Goal: Information Seeking & Learning: Check status

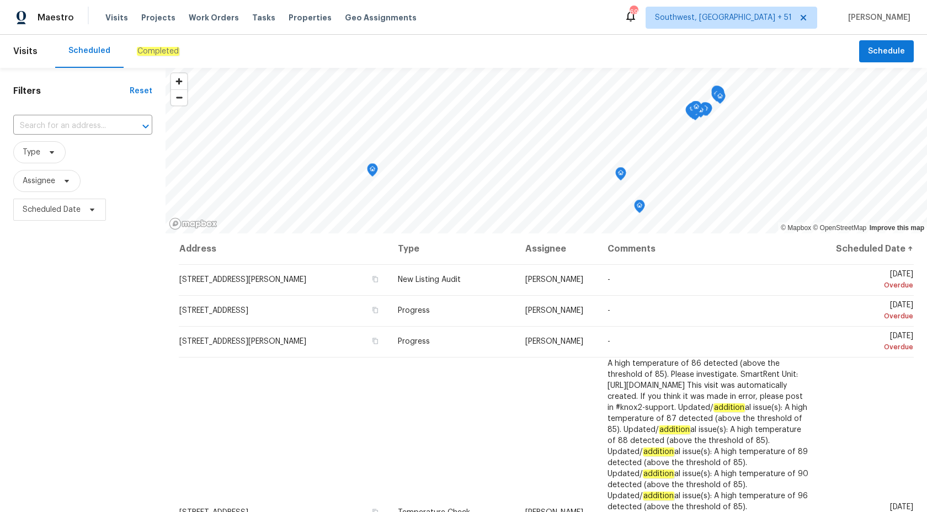
click at [153, 47] on em "Completed" at bounding box center [158, 51] width 43 height 9
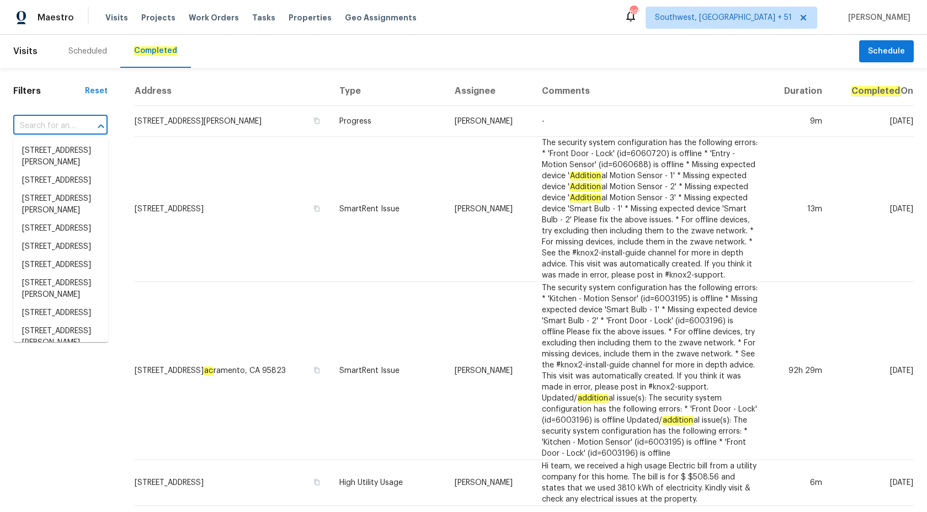
click at [68, 126] on input "text" at bounding box center [44, 126] width 63 height 17
paste input "350 Oak Park St, Summerville, SC 29486"
type input "350 Oak Park St, Summerville, SC 29486"
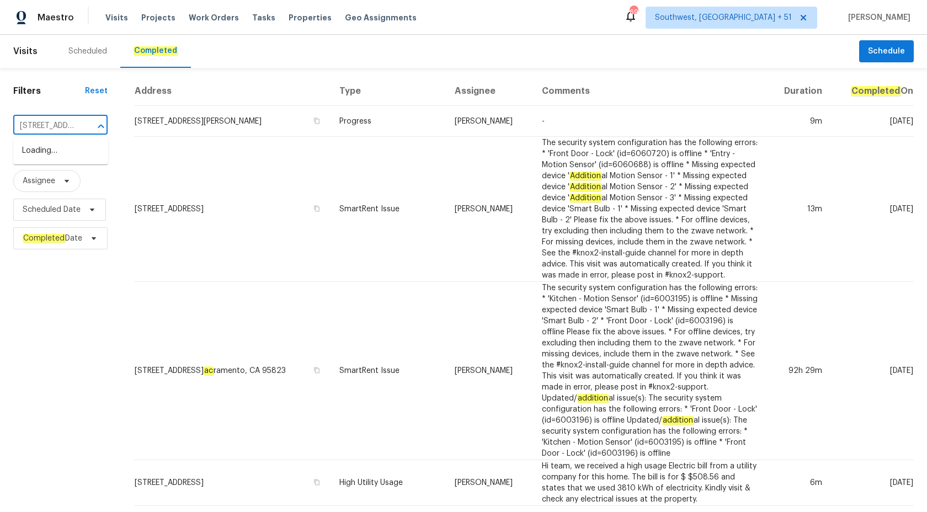
scroll to position [0, 89]
click at [65, 160] on li "350 Oak Park St, Summerville, SC 29486" at bounding box center [60, 151] width 95 height 18
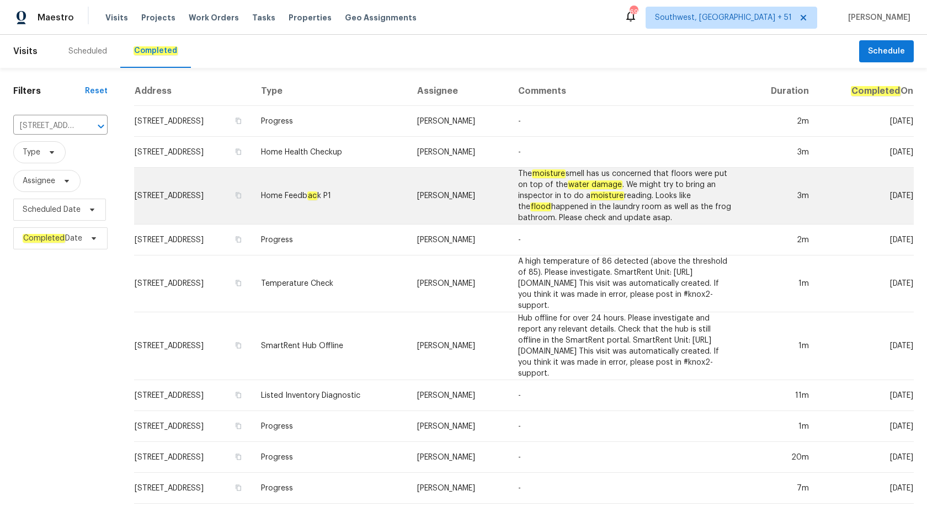
click at [322, 186] on td "Home Feedb ac k P1" at bounding box center [330, 196] width 156 height 57
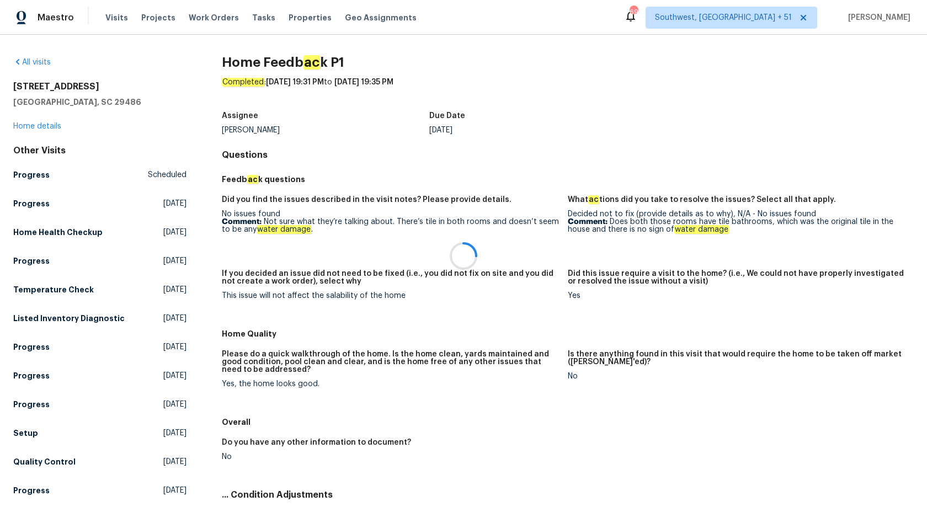
click at [29, 126] on div at bounding box center [463, 256] width 927 height 512
click at [29, 126] on link "Home details" at bounding box center [37, 127] width 48 height 8
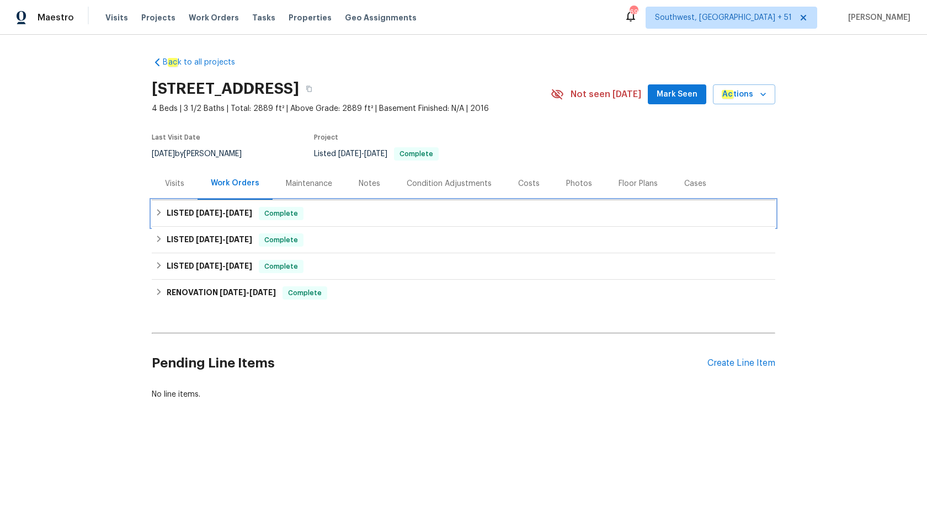
click at [252, 219] on h6 "LISTED 9/29/25 - 10/2/25" at bounding box center [210, 213] width 86 height 13
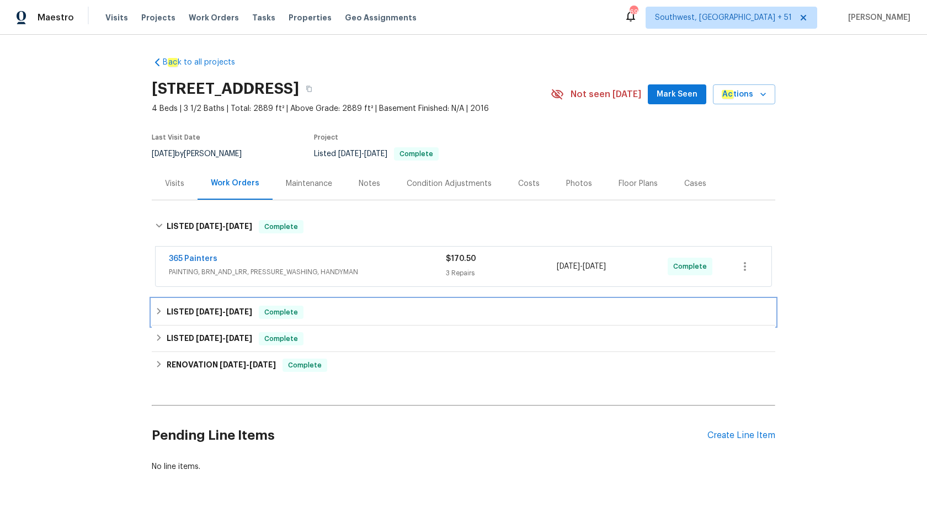
click at [242, 316] on h6 "LISTED 5/16/25 - 7/2/25" at bounding box center [210, 312] width 86 height 13
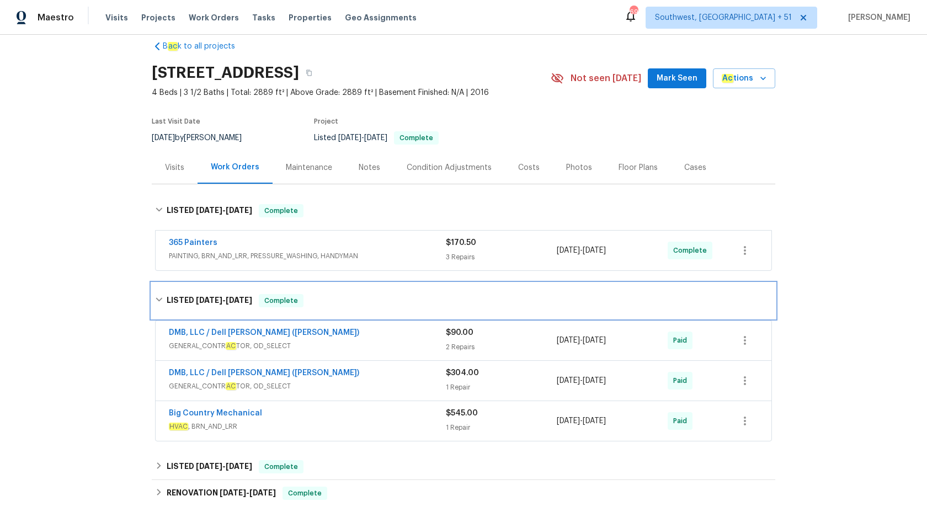
scroll to position [44, 0]
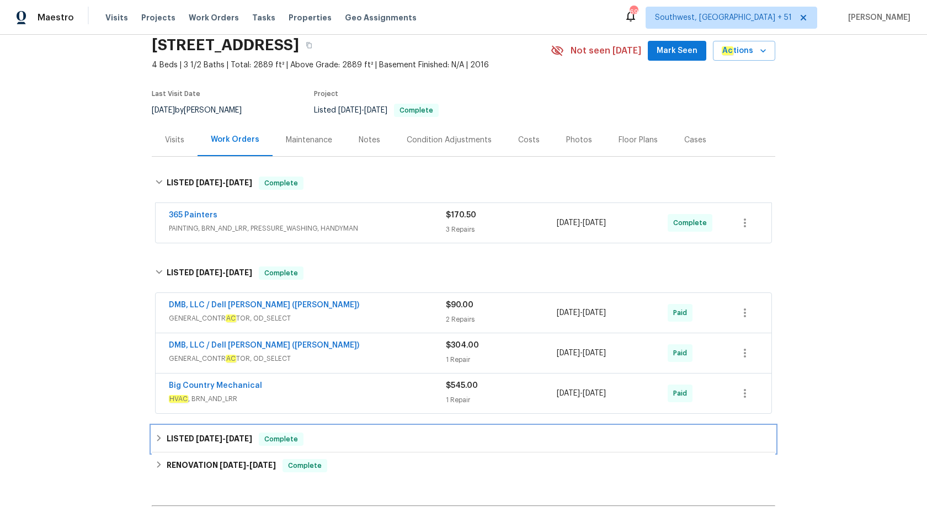
click at [215, 437] on span "4/28/25" at bounding box center [209, 439] width 26 height 8
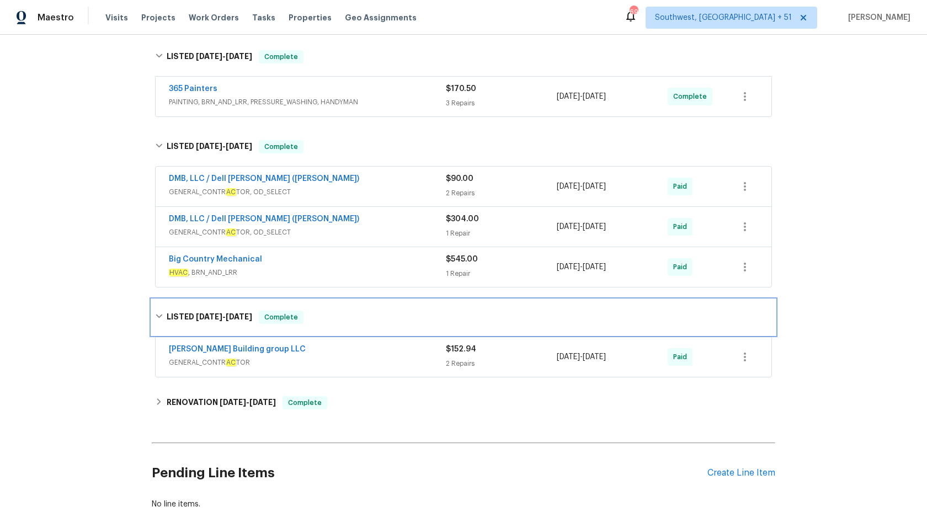
scroll to position [195, 0]
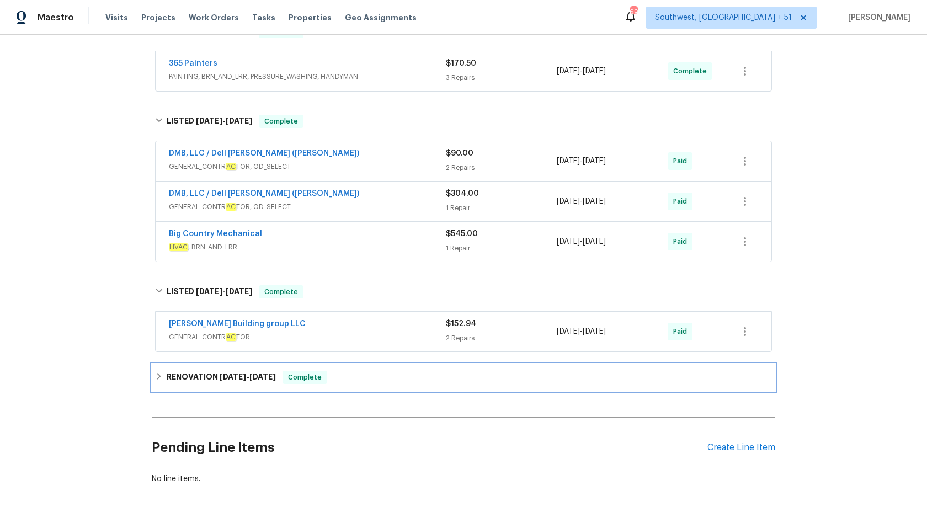
click at [238, 387] on div "RENOVATION 4/18/25 - 4/25/25 Complete" at bounding box center [464, 377] width 624 height 26
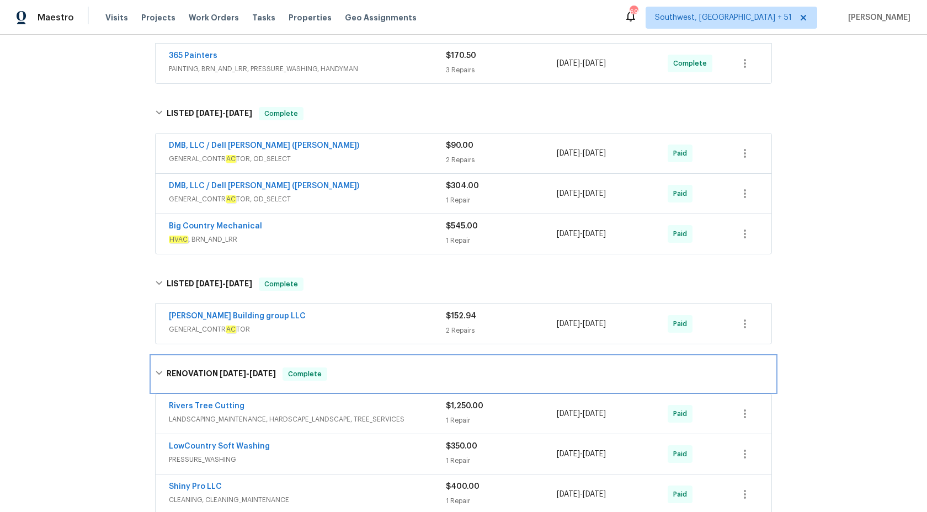
scroll to position [184, 0]
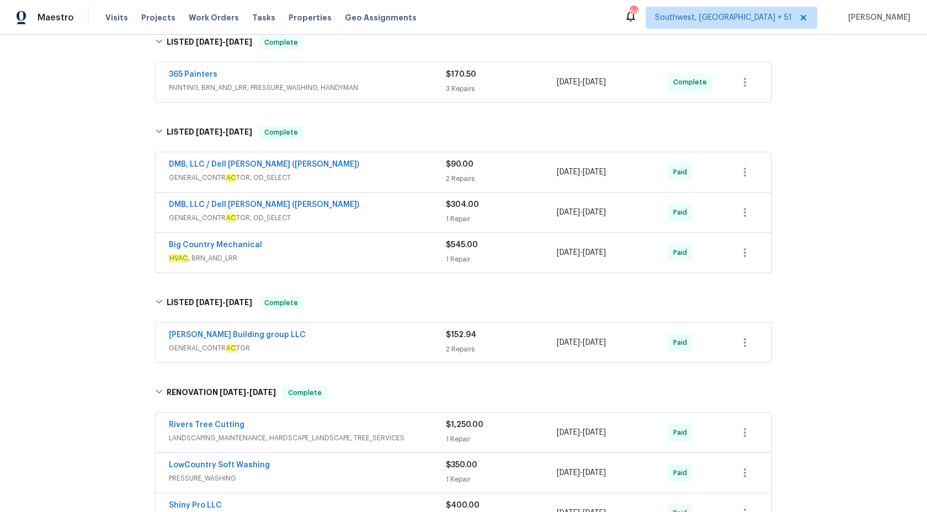
click at [332, 250] on div "Big Country Mechanical" at bounding box center [307, 246] width 277 height 13
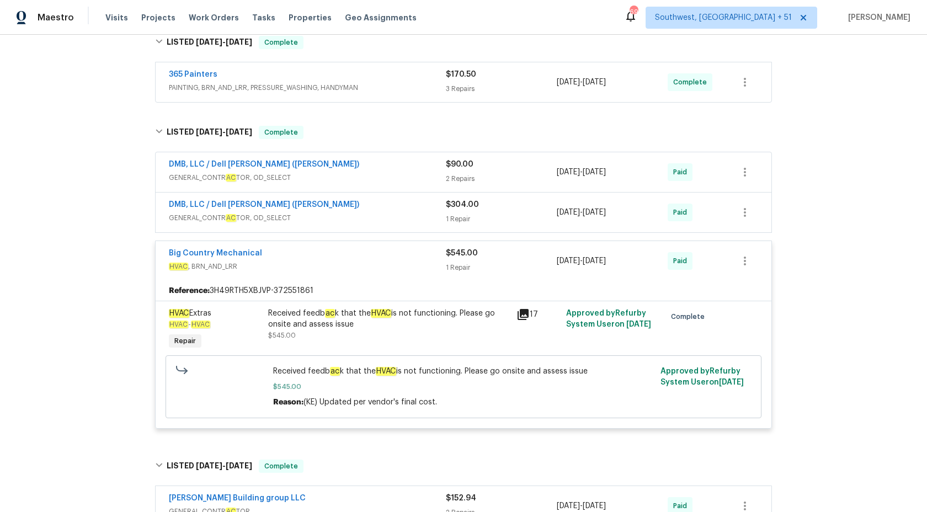
click at [369, 213] on span "GENERAL_CONTR AC TOR, OD_SELECT" at bounding box center [307, 218] width 277 height 11
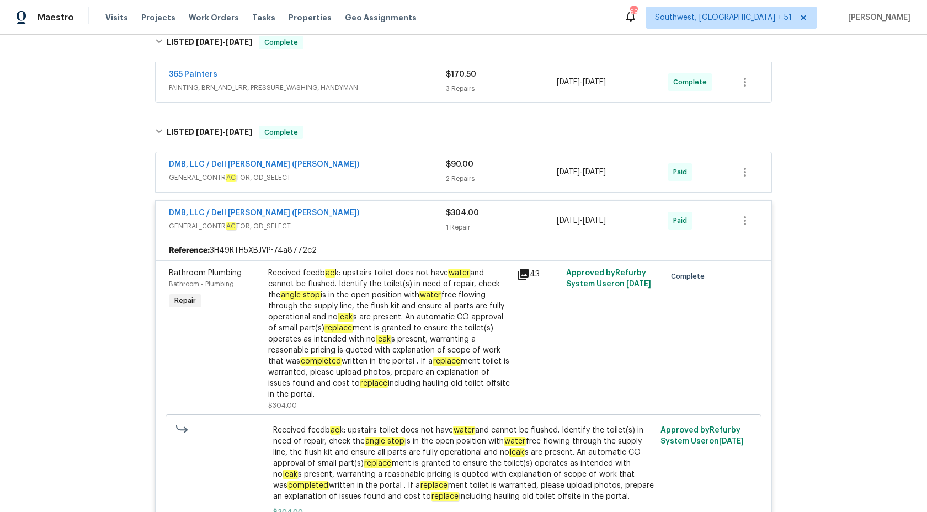
click at [382, 178] on span "GENERAL_CONTR AC TOR, OD_SELECT" at bounding box center [307, 177] width 277 height 11
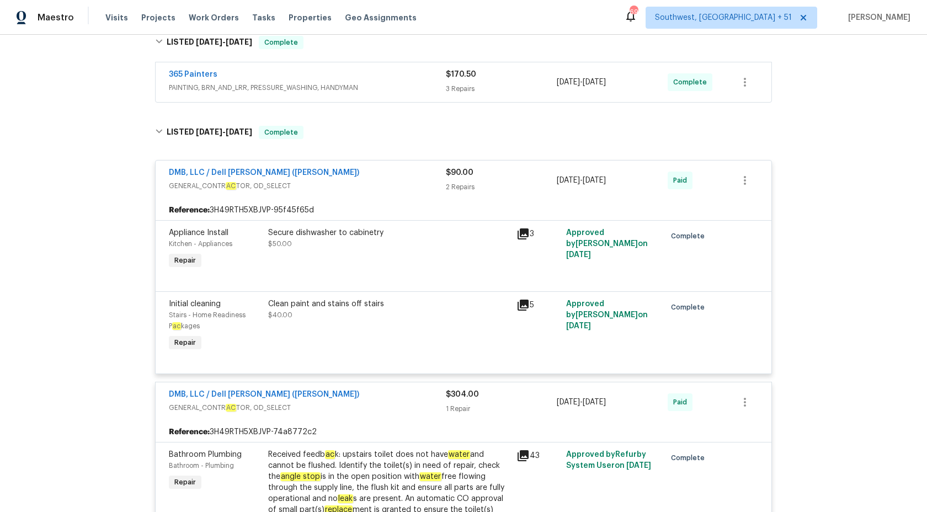
scroll to position [397, 0]
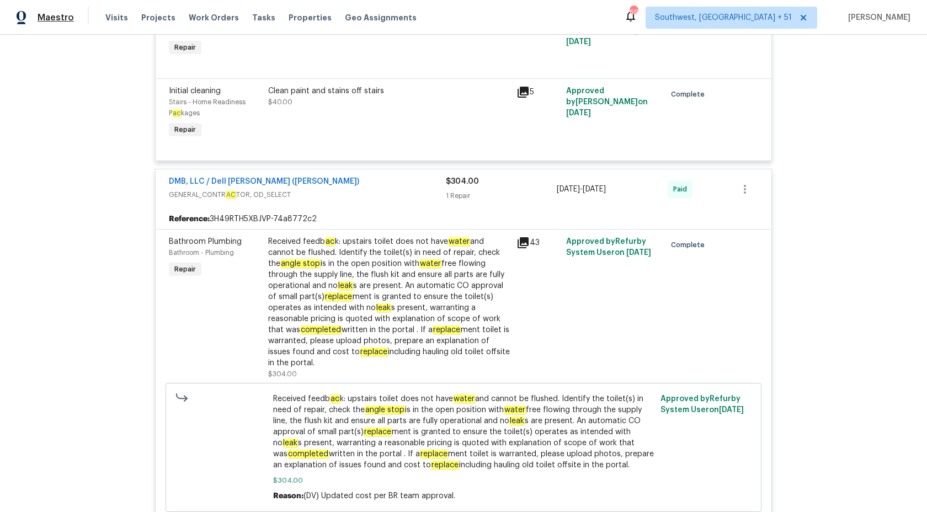
click at [60, 20] on span "Maestro" at bounding box center [56, 17] width 36 height 11
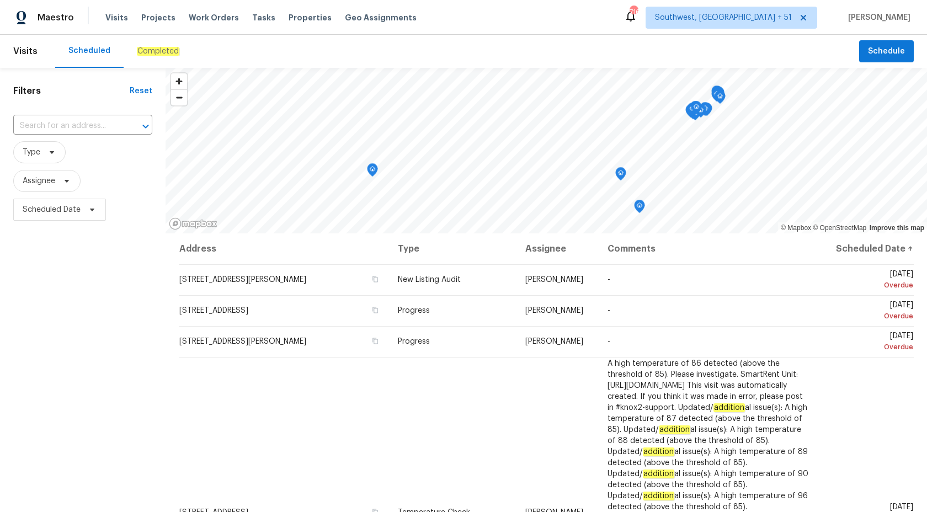
click at [146, 40] on div "Completed" at bounding box center [158, 51] width 69 height 33
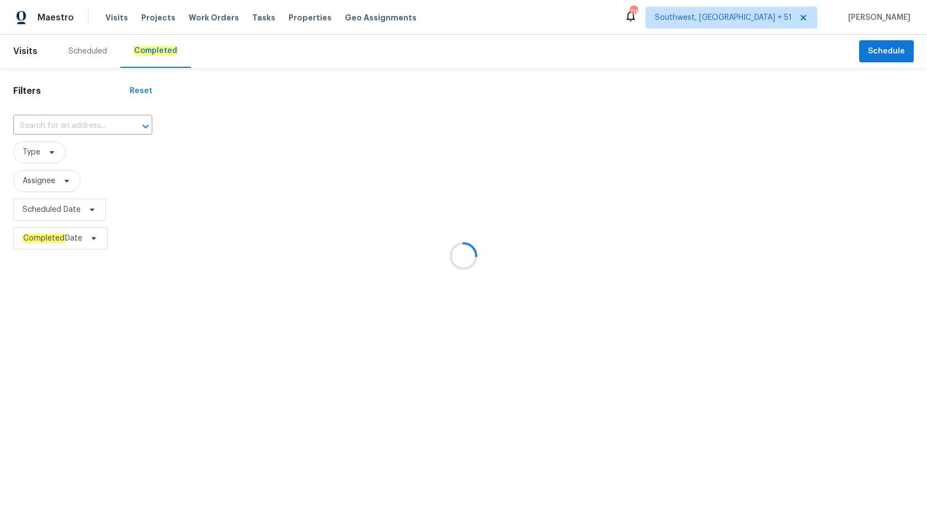
click at [63, 120] on div at bounding box center [463, 256] width 927 height 512
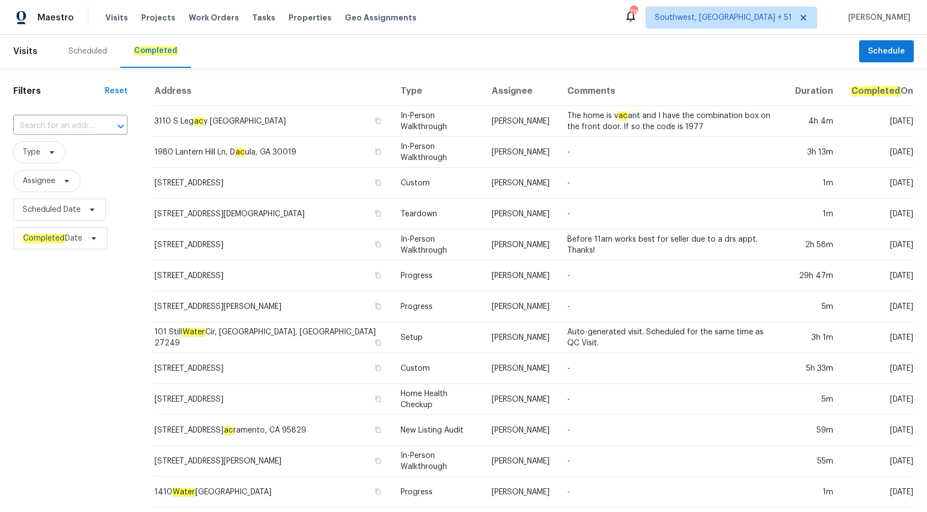
click at [57, 124] on input "text" at bounding box center [54, 126] width 83 height 17
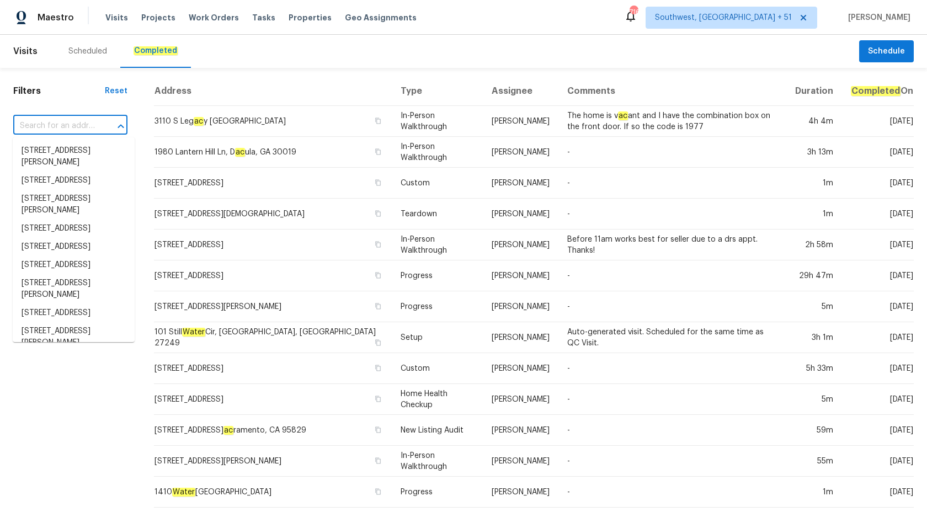
paste input "[STREET_ADDRESS][PERSON_NAME]"
type input "[STREET_ADDRESS][PERSON_NAME]"
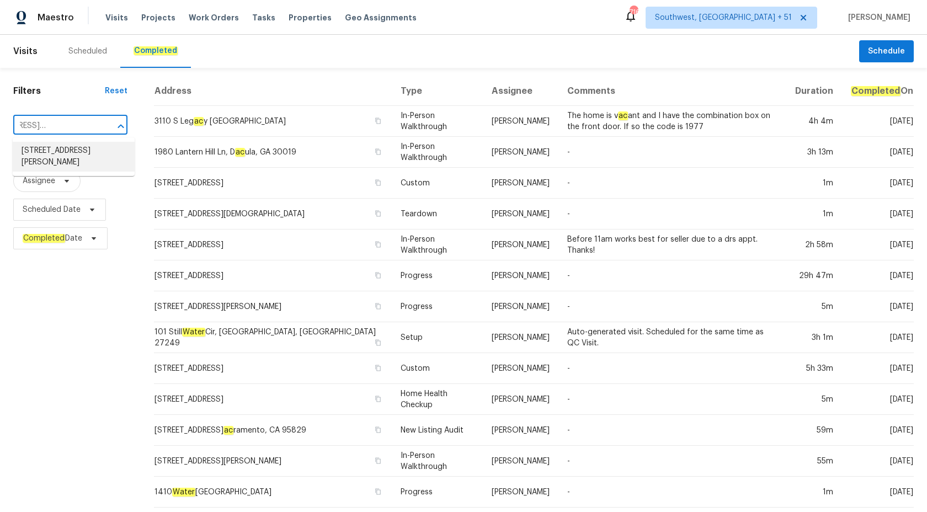
click at [74, 157] on li "[STREET_ADDRESS][PERSON_NAME]" at bounding box center [74, 157] width 122 height 30
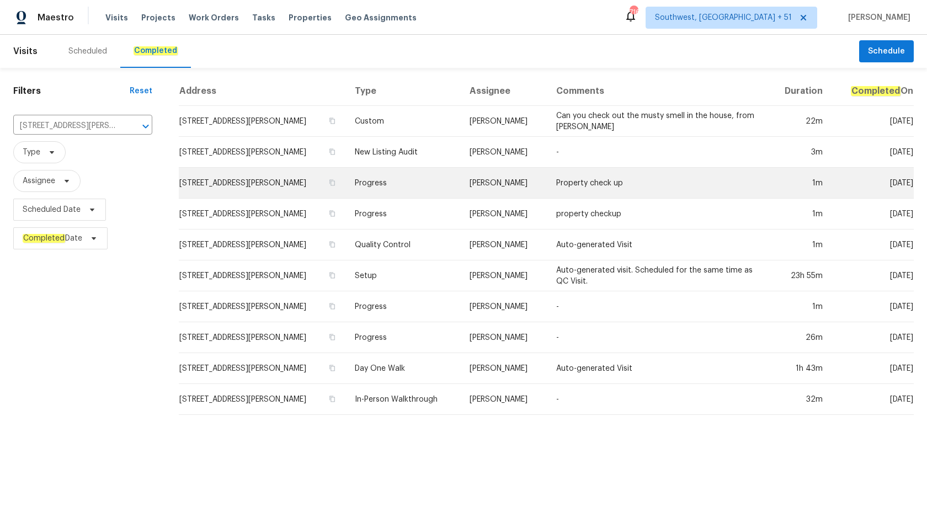
click at [553, 174] on td "Property check up" at bounding box center [658, 183] width 221 height 31
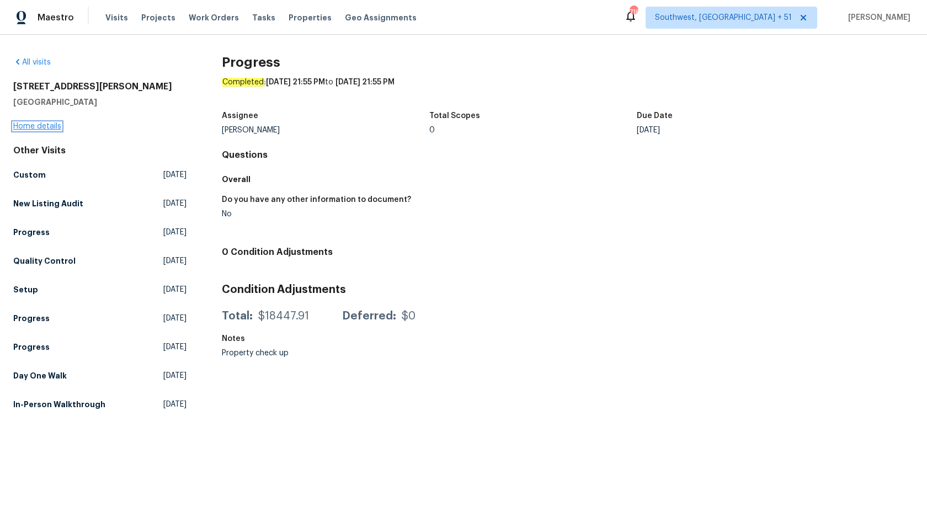
click at [43, 129] on link "Home details" at bounding box center [37, 127] width 48 height 8
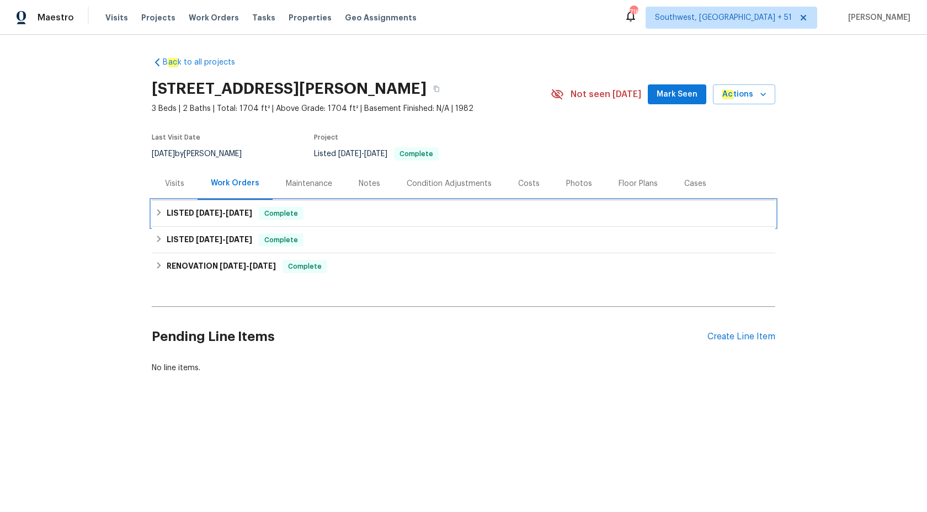
click at [232, 214] on span "[DATE]" at bounding box center [239, 213] width 26 height 8
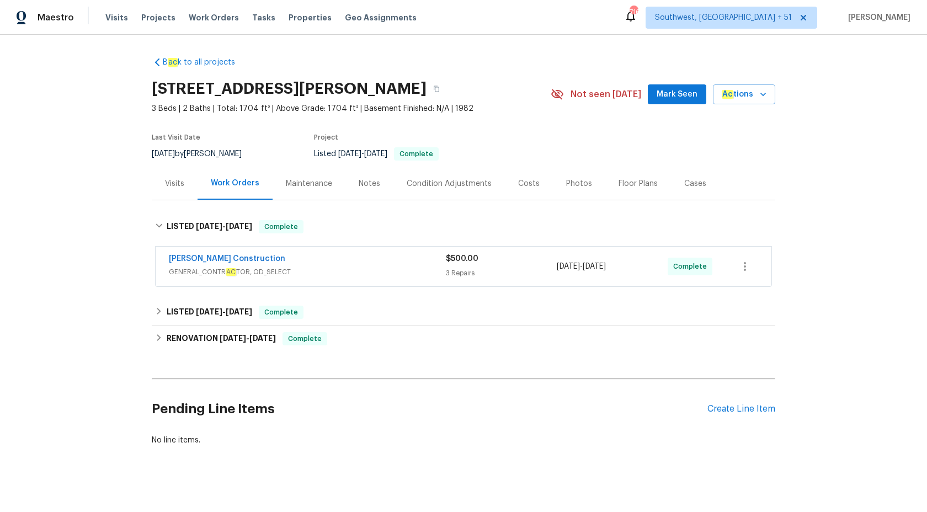
click at [377, 267] on span "GENERAL_CONTR AC TOR, OD_SELECT" at bounding box center [307, 272] width 277 height 11
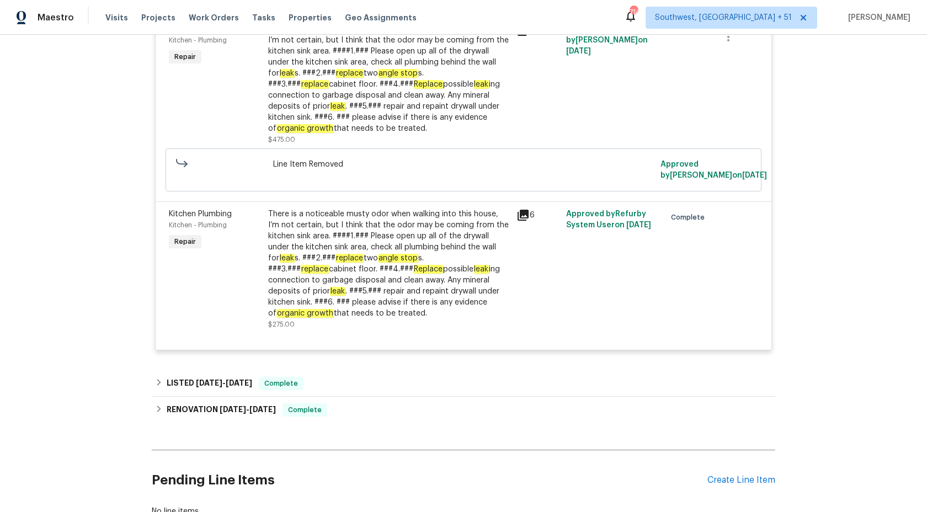
scroll to position [381, 0]
click at [279, 370] on div "LISTED [DATE] - [DATE] Complete" at bounding box center [464, 383] width 624 height 26
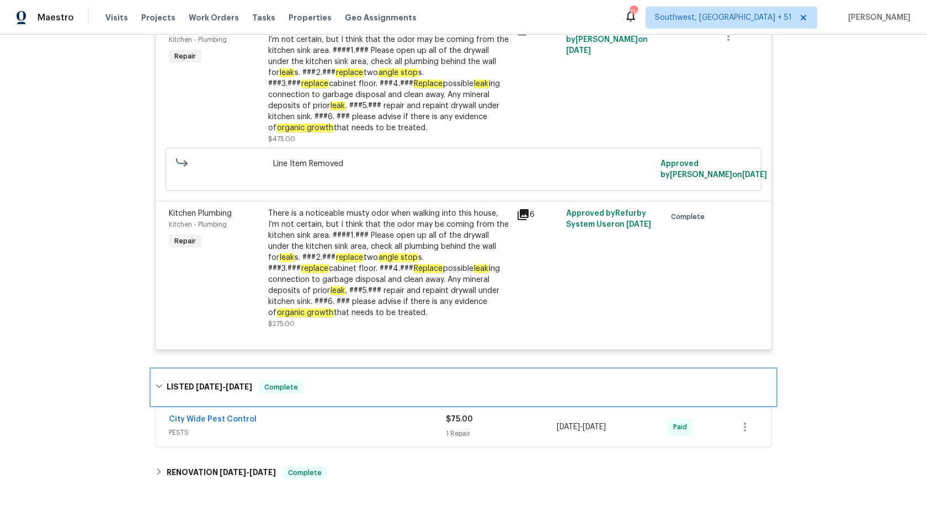
scroll to position [412, 0]
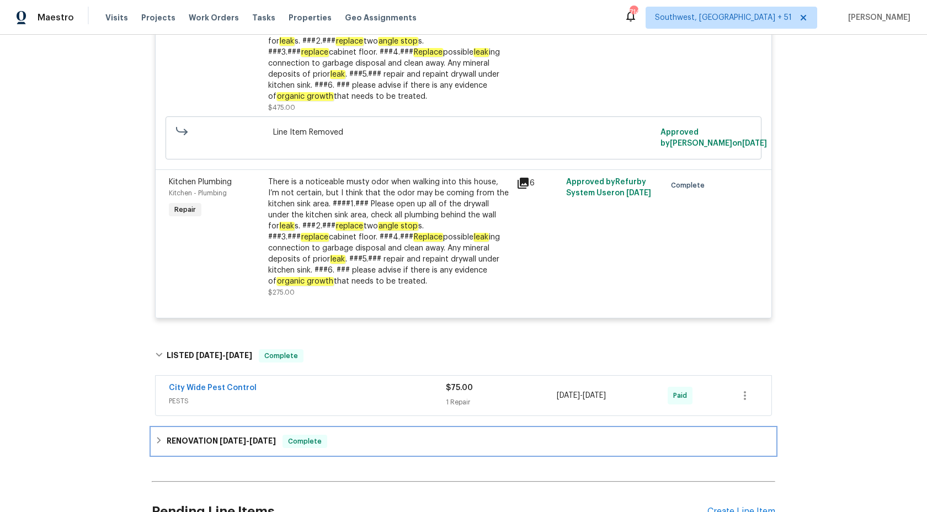
click at [250, 435] on h6 "RENOVATION [DATE] - [DATE]" at bounding box center [221, 441] width 109 height 13
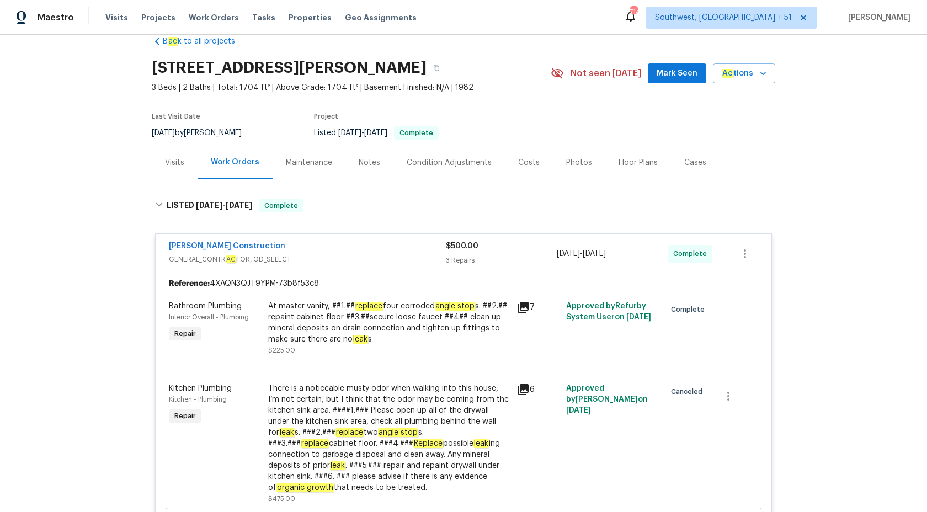
scroll to position [0, 0]
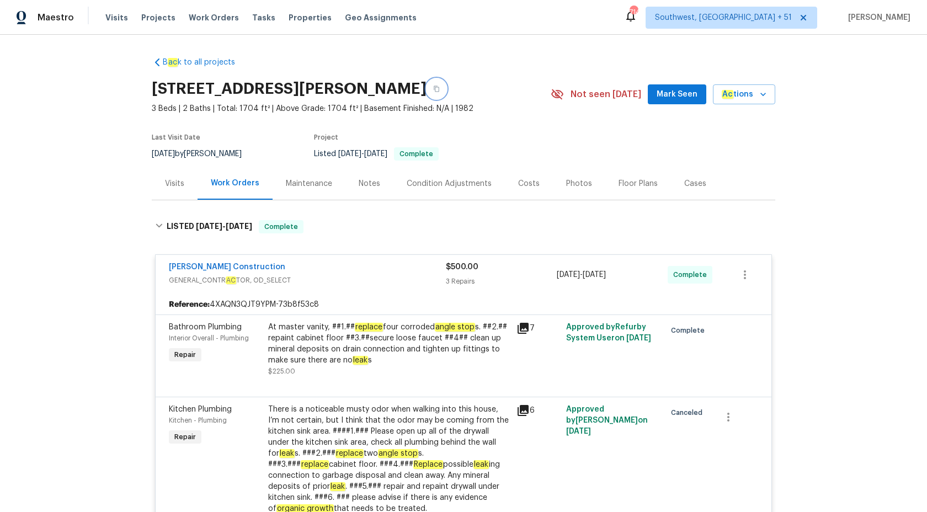
click at [441, 91] on button "button" at bounding box center [437, 89] width 20 height 20
click at [61, 14] on span "Maestro" at bounding box center [56, 17] width 36 height 11
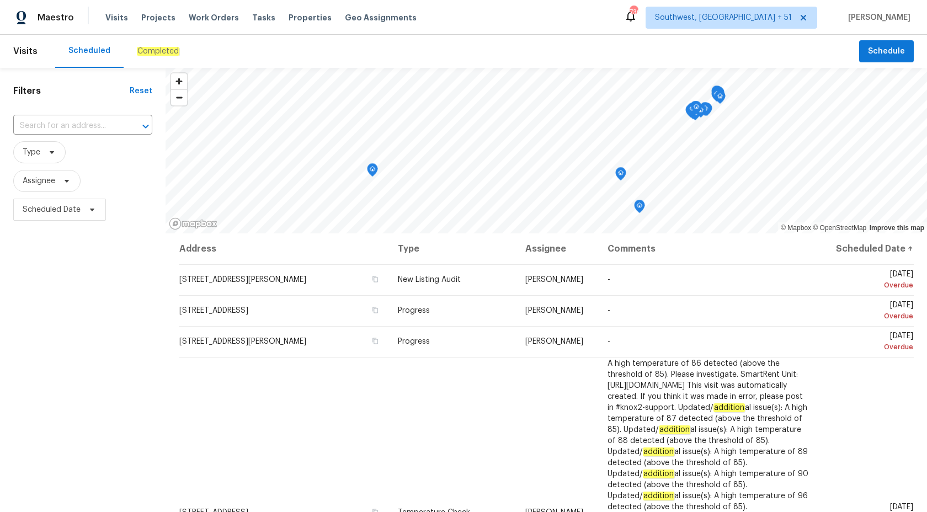
click at [152, 57] on div "Completed" at bounding box center [158, 51] width 69 height 33
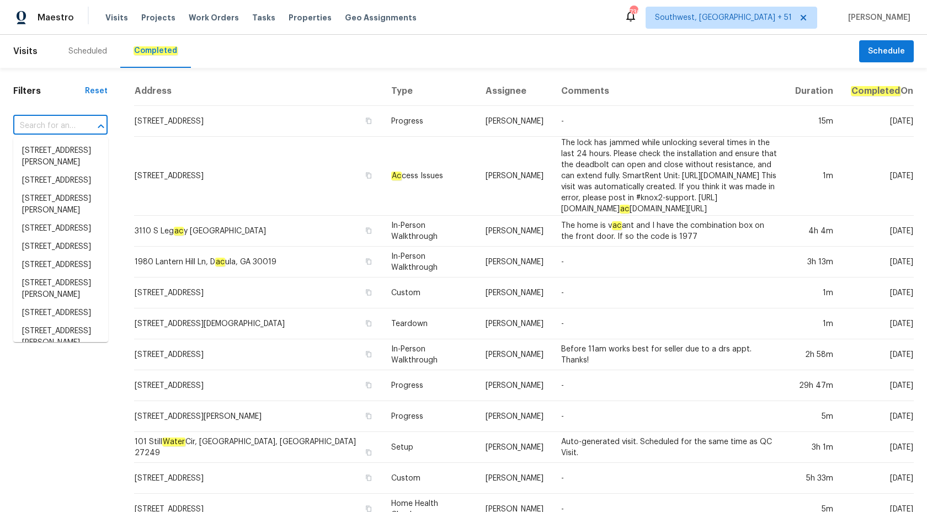
click at [61, 127] on input "text" at bounding box center [44, 126] width 63 height 17
paste input "GA_RES_SPD_09-23-2025_3279 Wild Basil Ln.pdf"
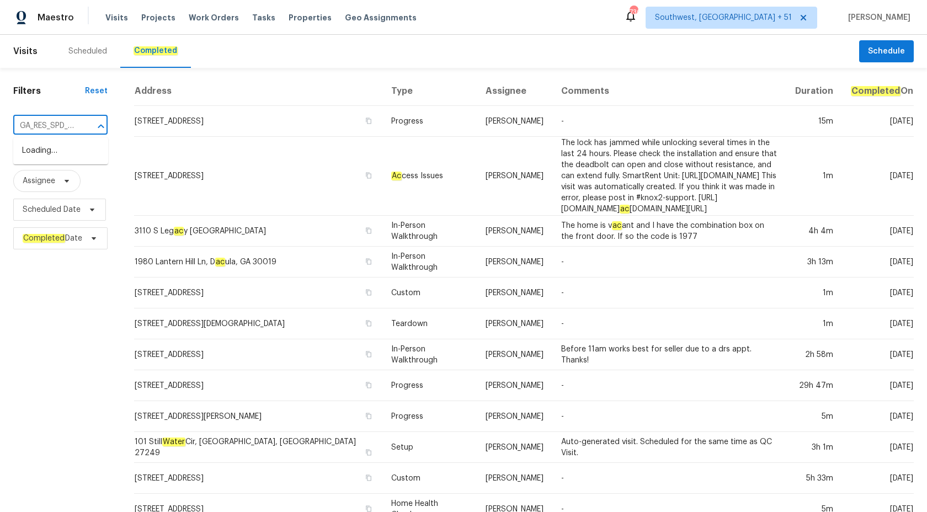
scroll to position [0, 116]
drag, startPoint x: 64, startPoint y: 131, endPoint x: 103, endPoint y: 128, distance: 39.3
click at [101, 129] on div "GA_RES_SPD_09-23-2025_3279 Wild Basil Ln.pdf ​" at bounding box center [60, 126] width 94 height 17
type input "GA_RES_SPD_09-23-2025_3279 Wild Basil Ln"
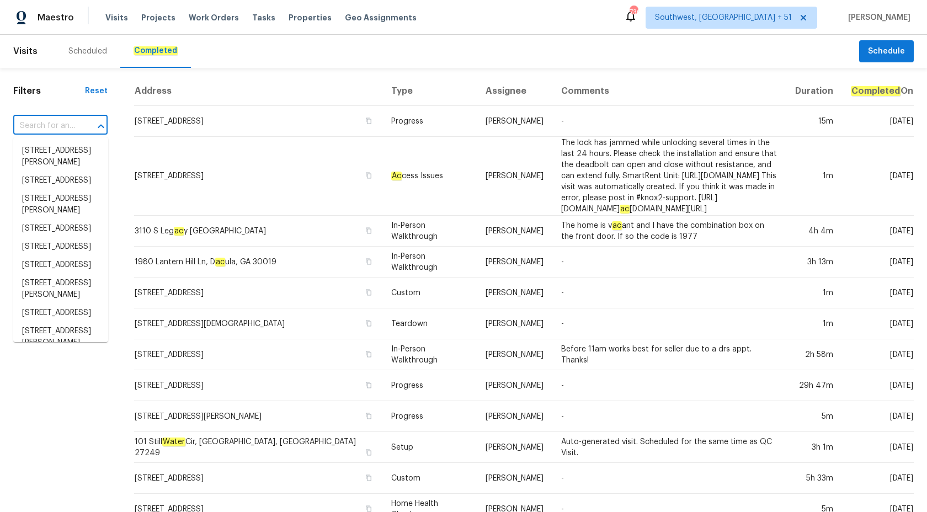
scroll to position [0, 0]
paste input "3279 Wild Basil Ln, Buford, GA 30519"
type input "3279 Wild Basil Ln, Buford, GA 30519"
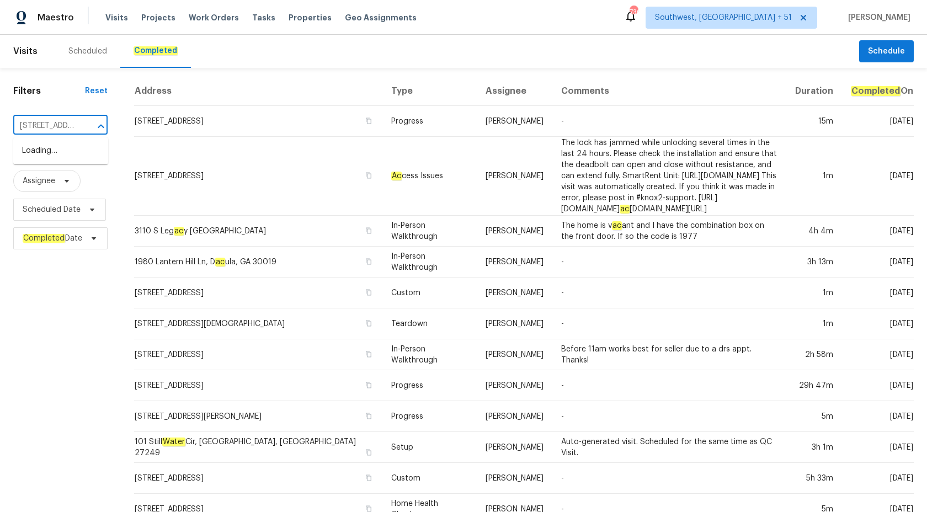
scroll to position [0, 75]
click at [59, 147] on li "3279 Wild Basil Ln, Buford, GA 30519" at bounding box center [60, 157] width 95 height 30
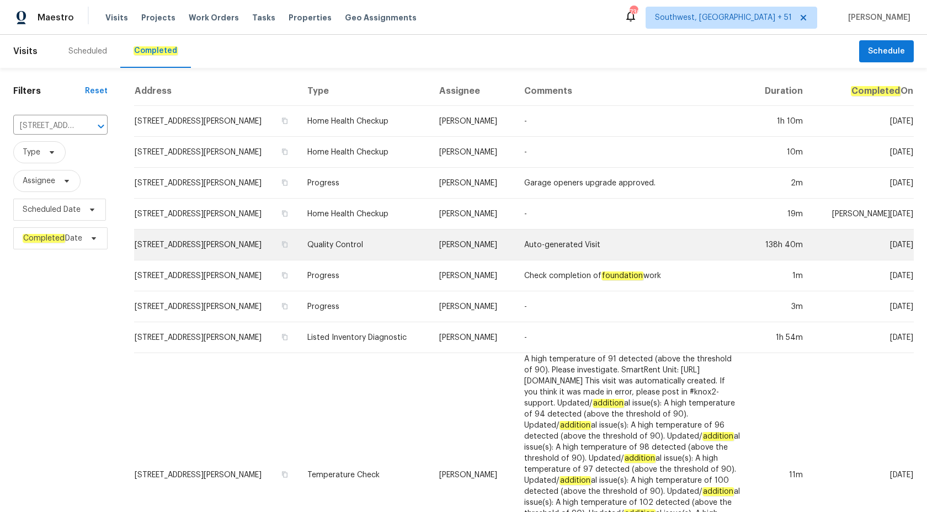
click at [382, 230] on td "Quality Control" at bounding box center [365, 245] width 132 height 31
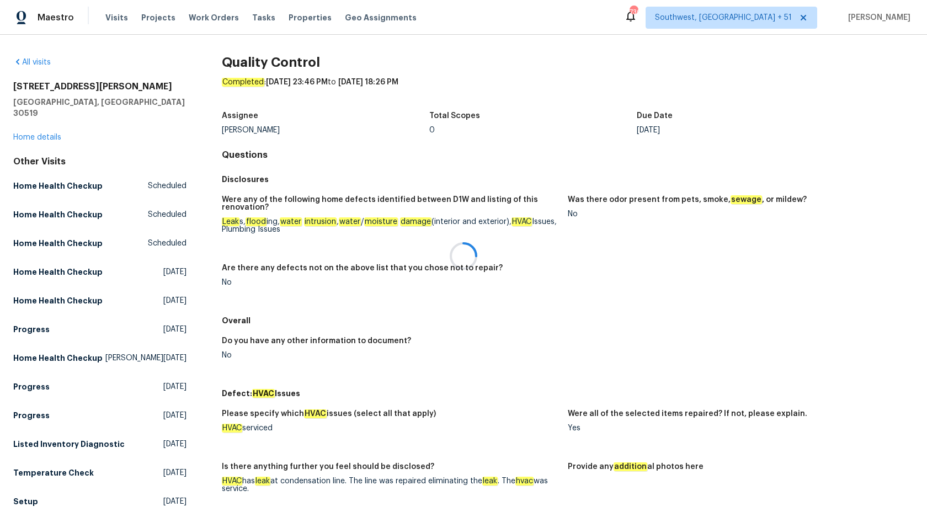
click at [40, 128] on div at bounding box center [463, 256] width 927 height 512
click at [40, 134] on link "Home details" at bounding box center [37, 138] width 48 height 8
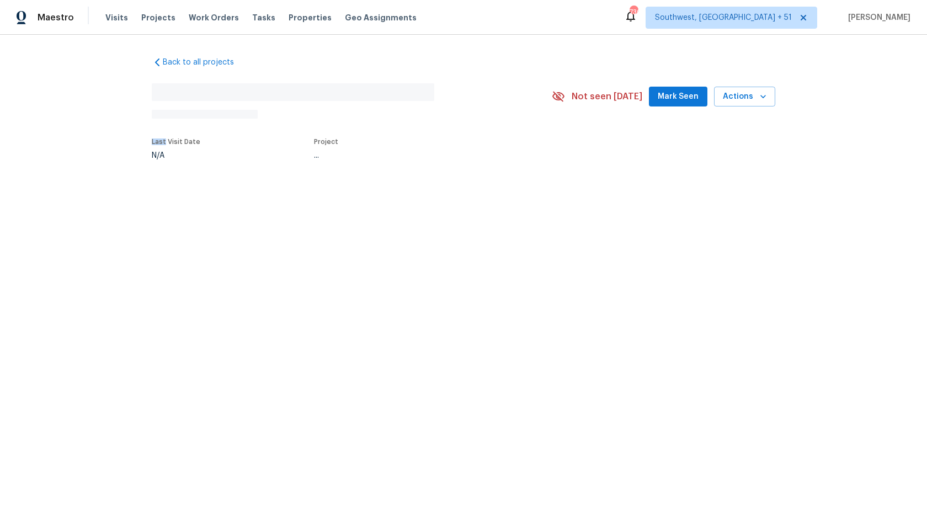
click at [40, 127] on div "Back to all projects No address found N/A Not seen today Mark Seen Actions Last…" at bounding box center [463, 134] width 927 height 198
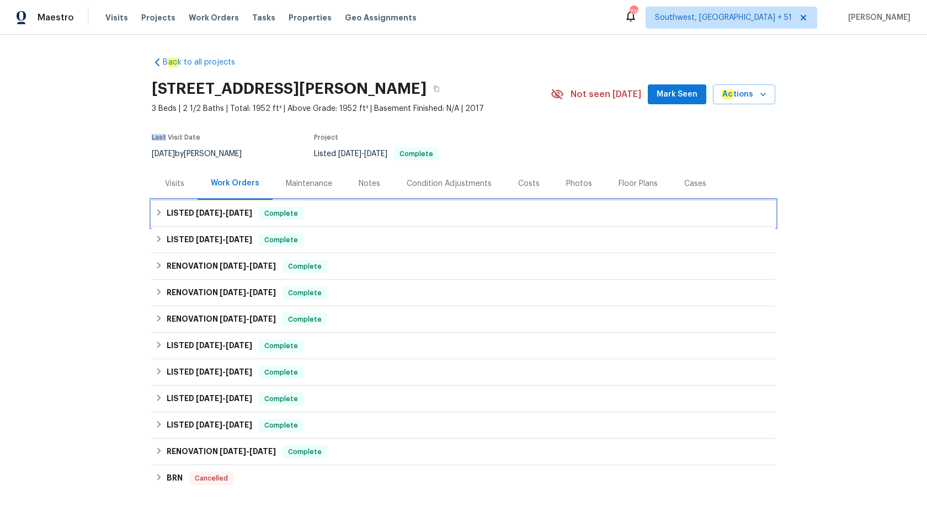
click at [252, 207] on h6 "LISTED 9/19/25 - 10/3/25" at bounding box center [210, 213] width 86 height 13
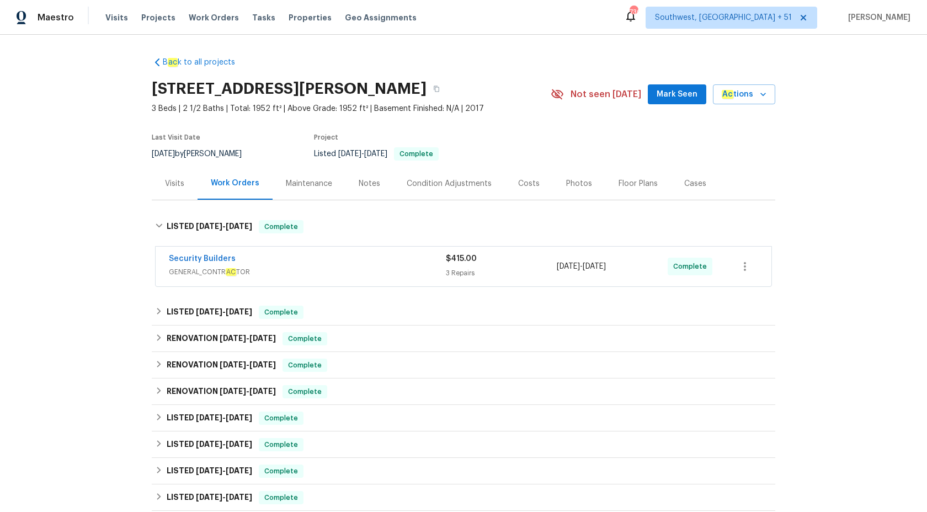
click at [285, 279] on div "Security Builders GENERAL_CONTR AC TOR" at bounding box center [307, 266] width 277 height 26
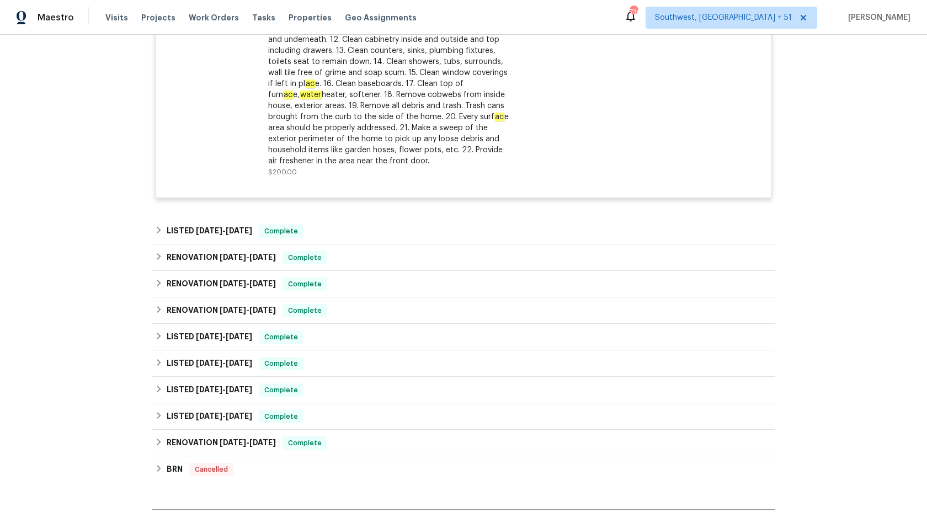
scroll to position [587, 0]
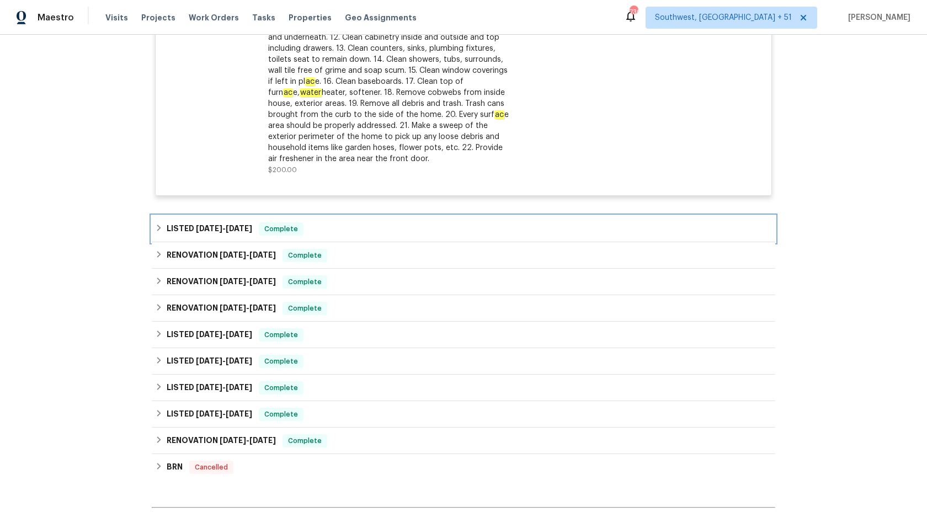
click at [247, 228] on span "9/24/25" at bounding box center [239, 229] width 26 height 8
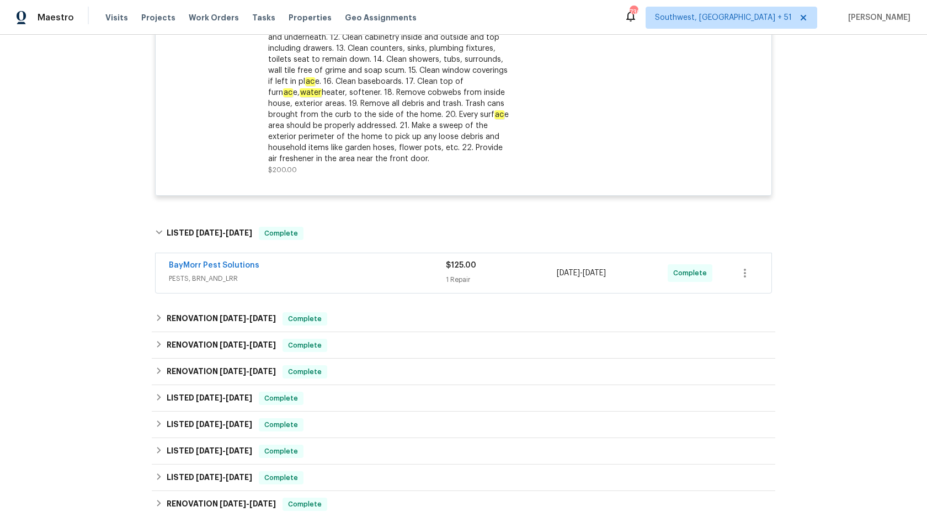
click at [305, 282] on span "PESTS, BRN_AND_LRR" at bounding box center [307, 278] width 277 height 11
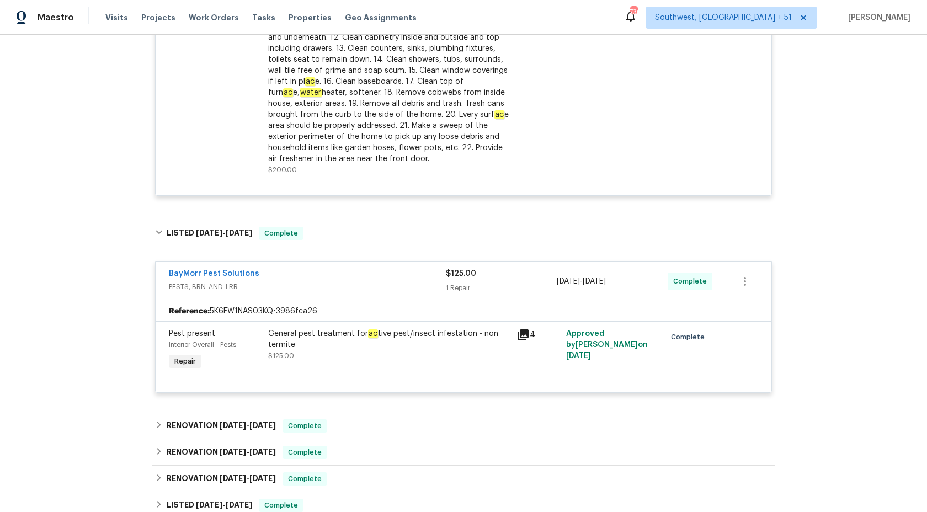
click at [376, 184] on div at bounding box center [464, 182] width 590 height 13
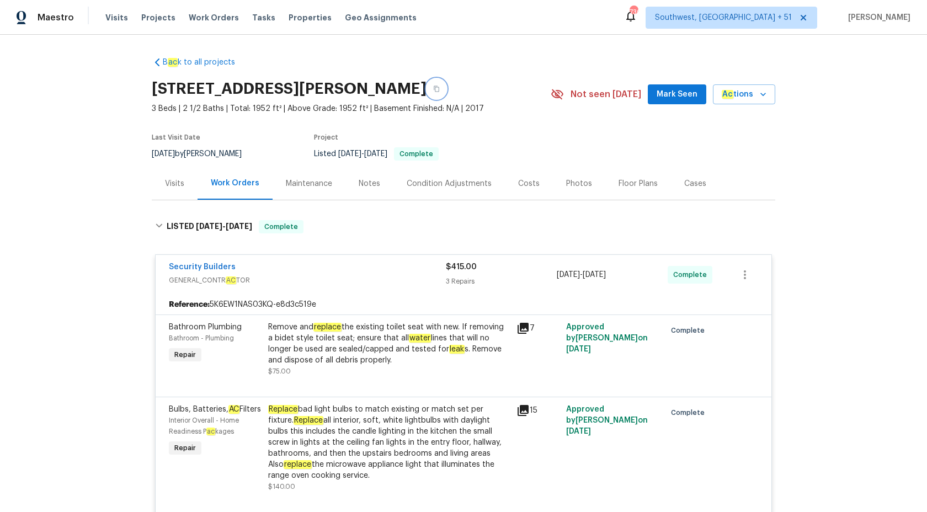
click at [431, 86] on button "button" at bounding box center [437, 89] width 20 height 20
